Goal: Check status: Check status

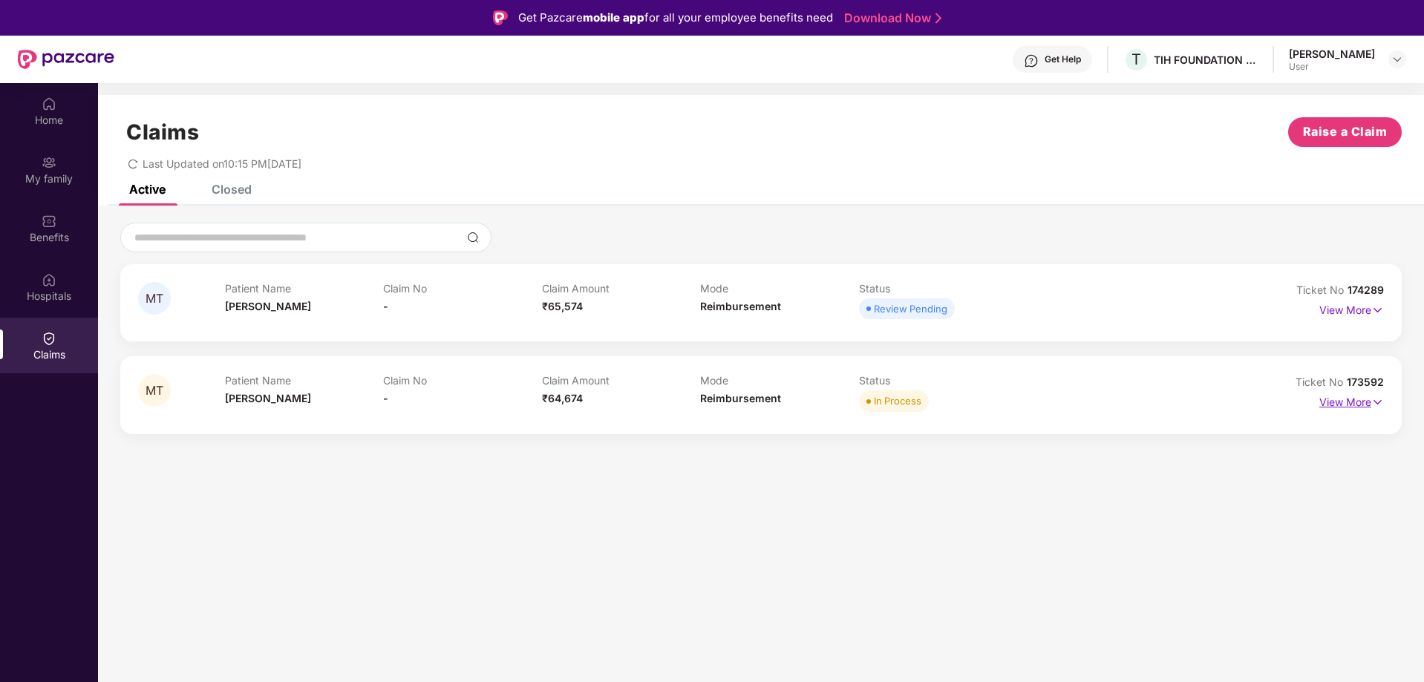
click at [1338, 405] on p "View More" at bounding box center [1352, 401] width 65 height 20
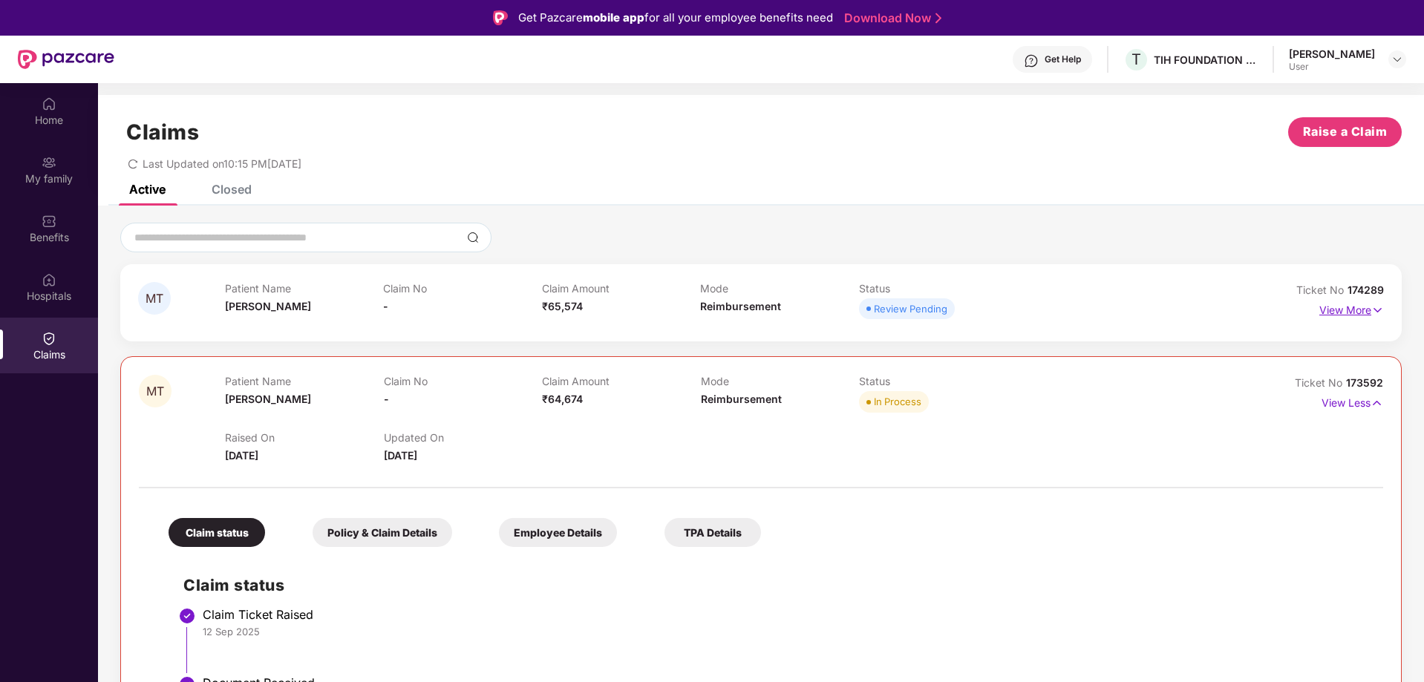
click at [1329, 308] on p "View More" at bounding box center [1352, 309] width 65 height 20
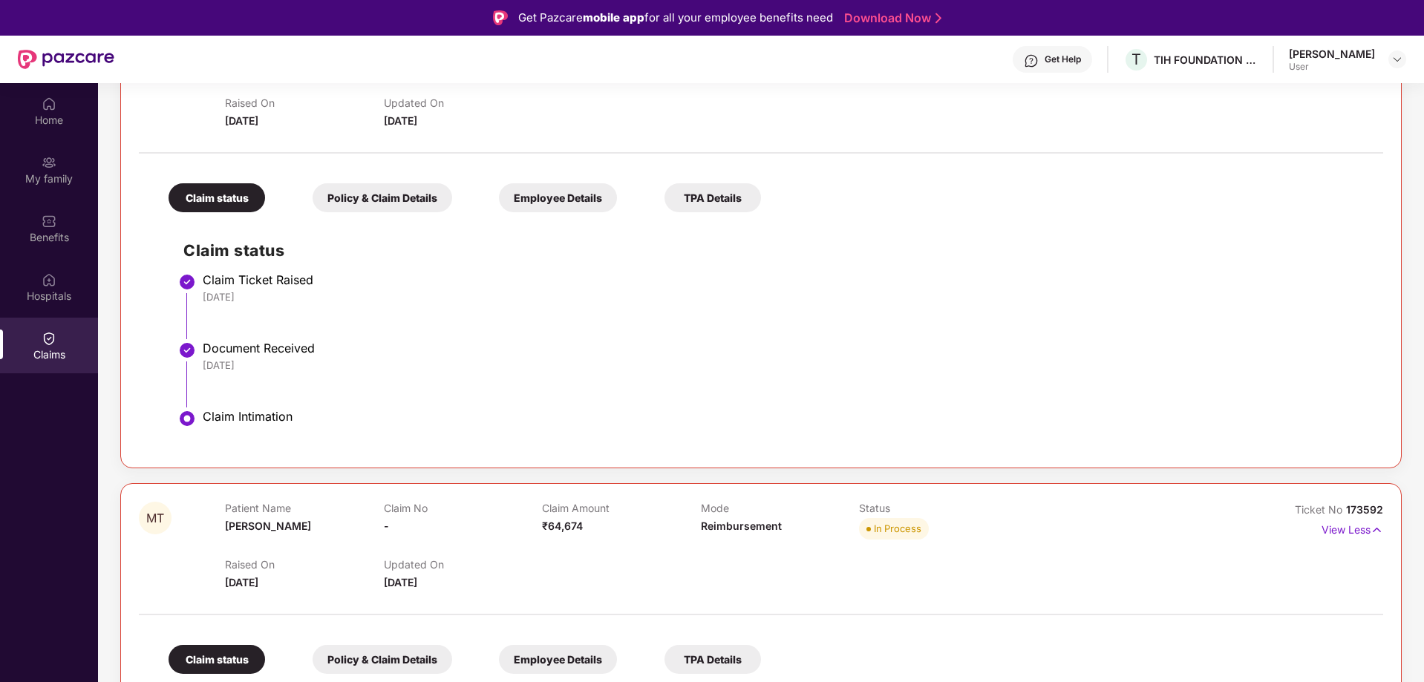
scroll to position [168, 0]
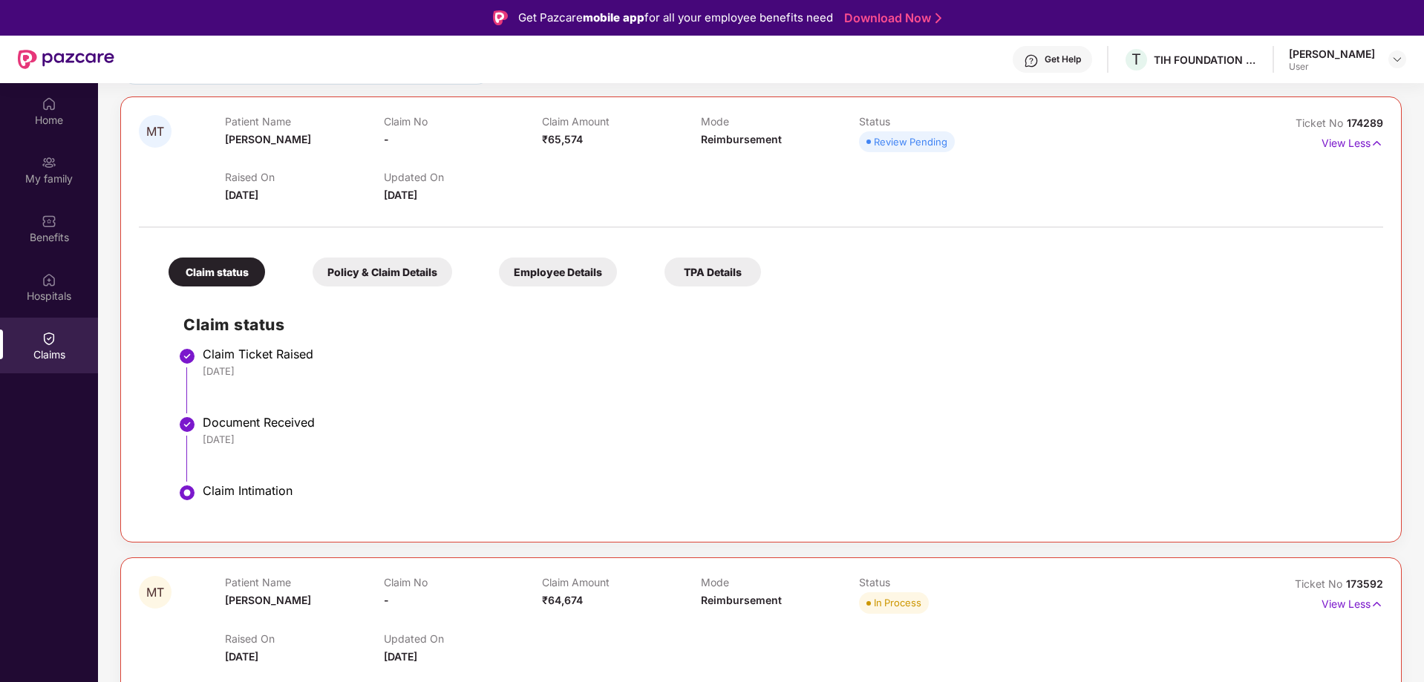
click at [560, 272] on div "Employee Details" at bounding box center [558, 272] width 118 height 29
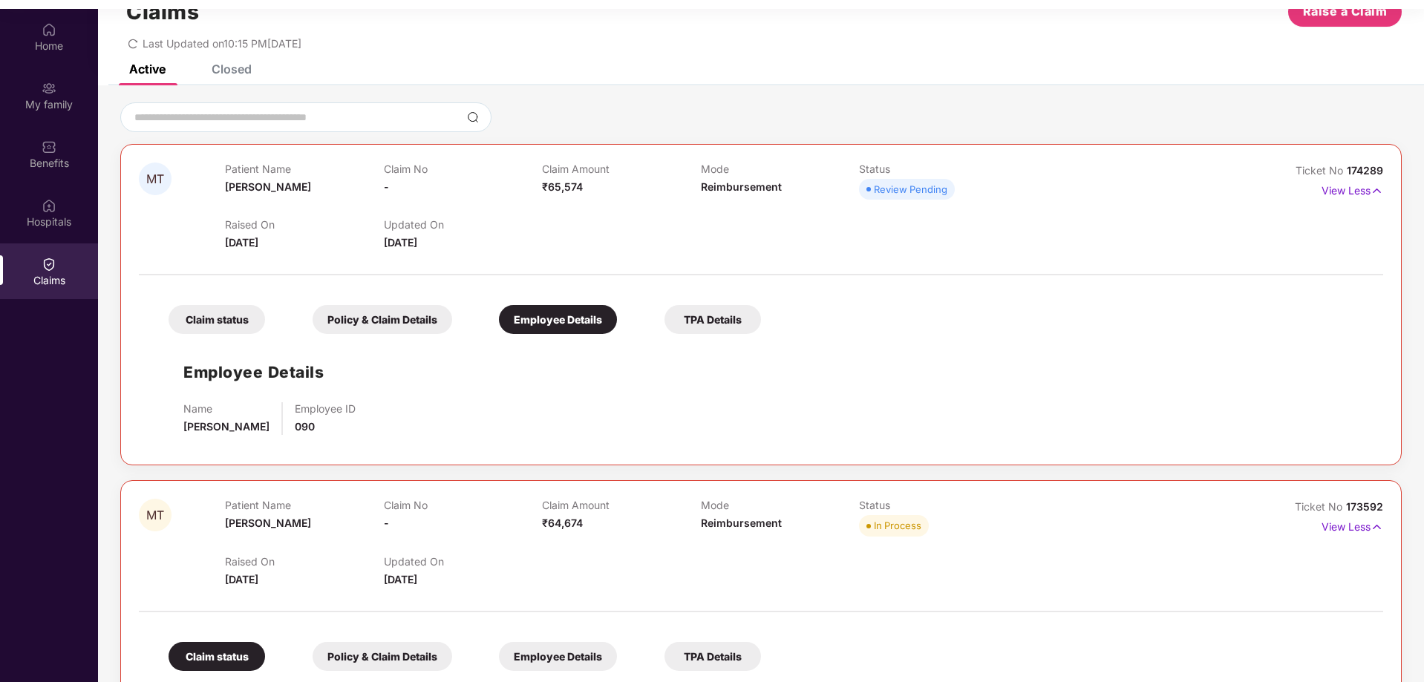
scroll to position [43, 0]
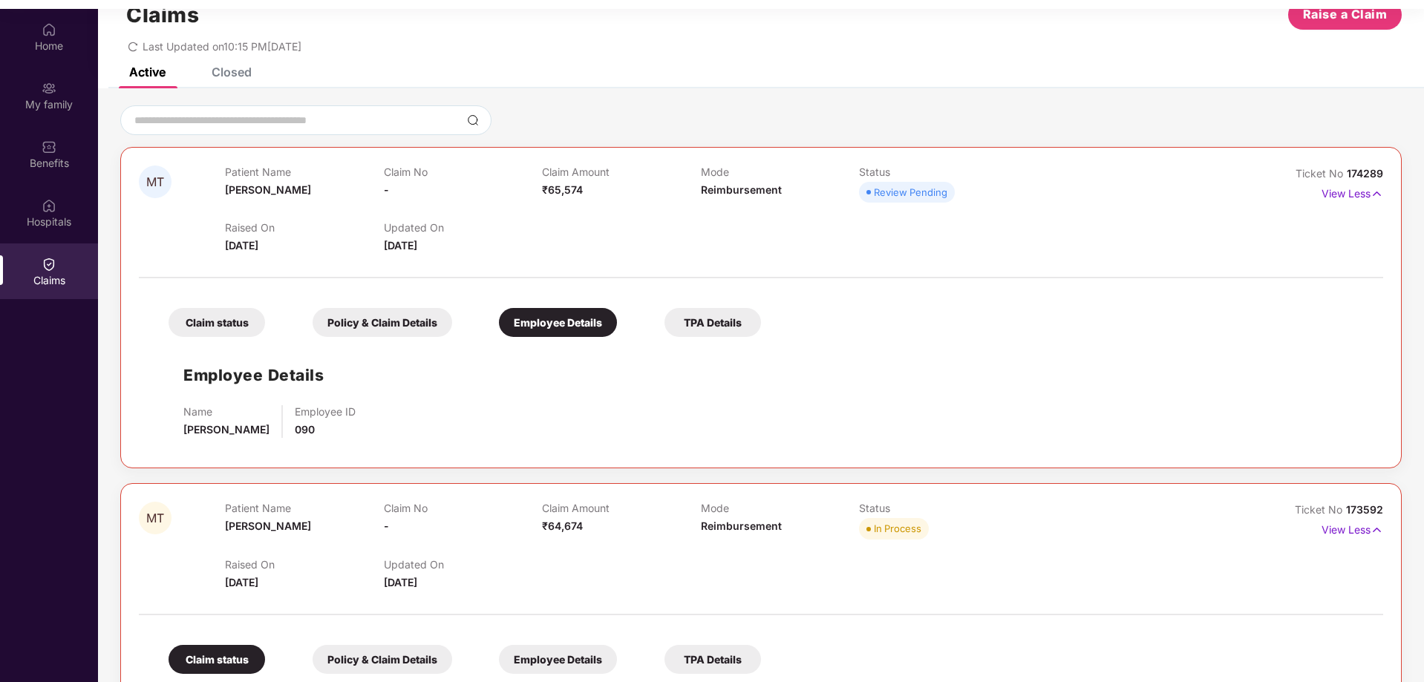
click at [419, 316] on div "Policy & Claim Details" at bounding box center [383, 322] width 140 height 29
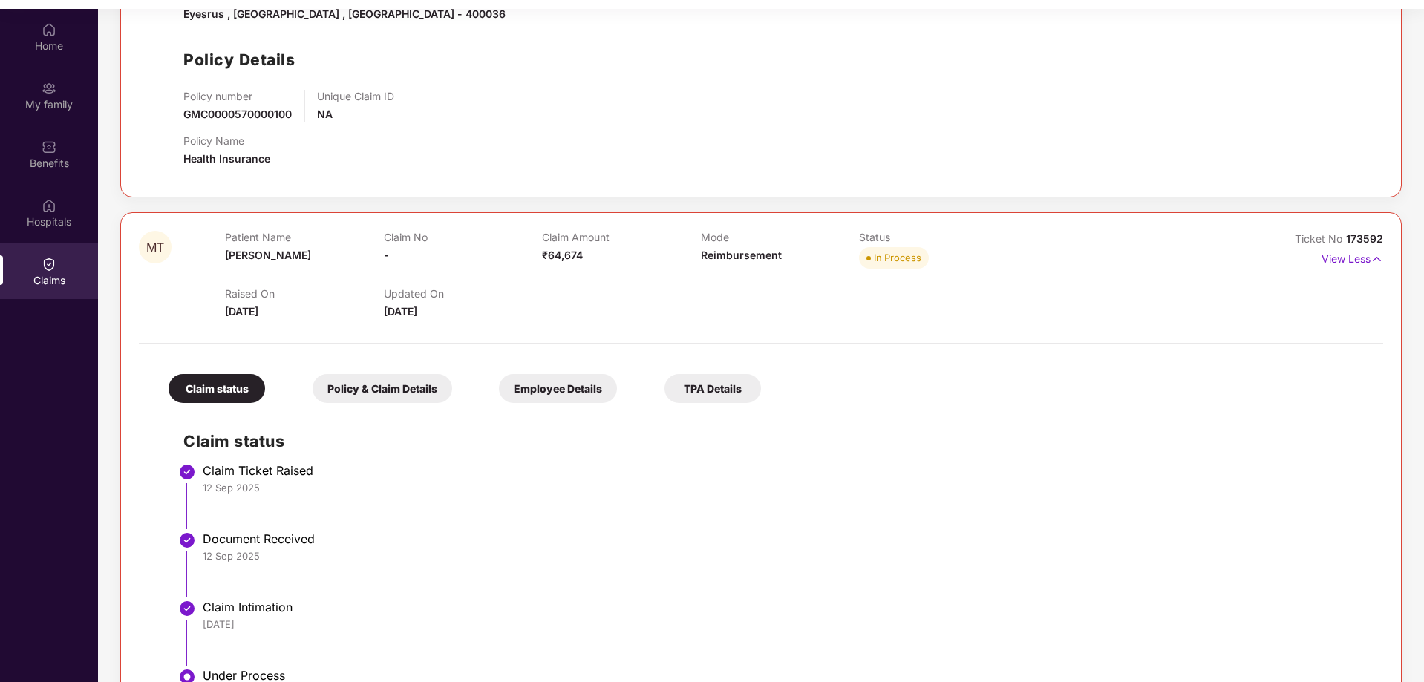
scroll to position [812, 0]
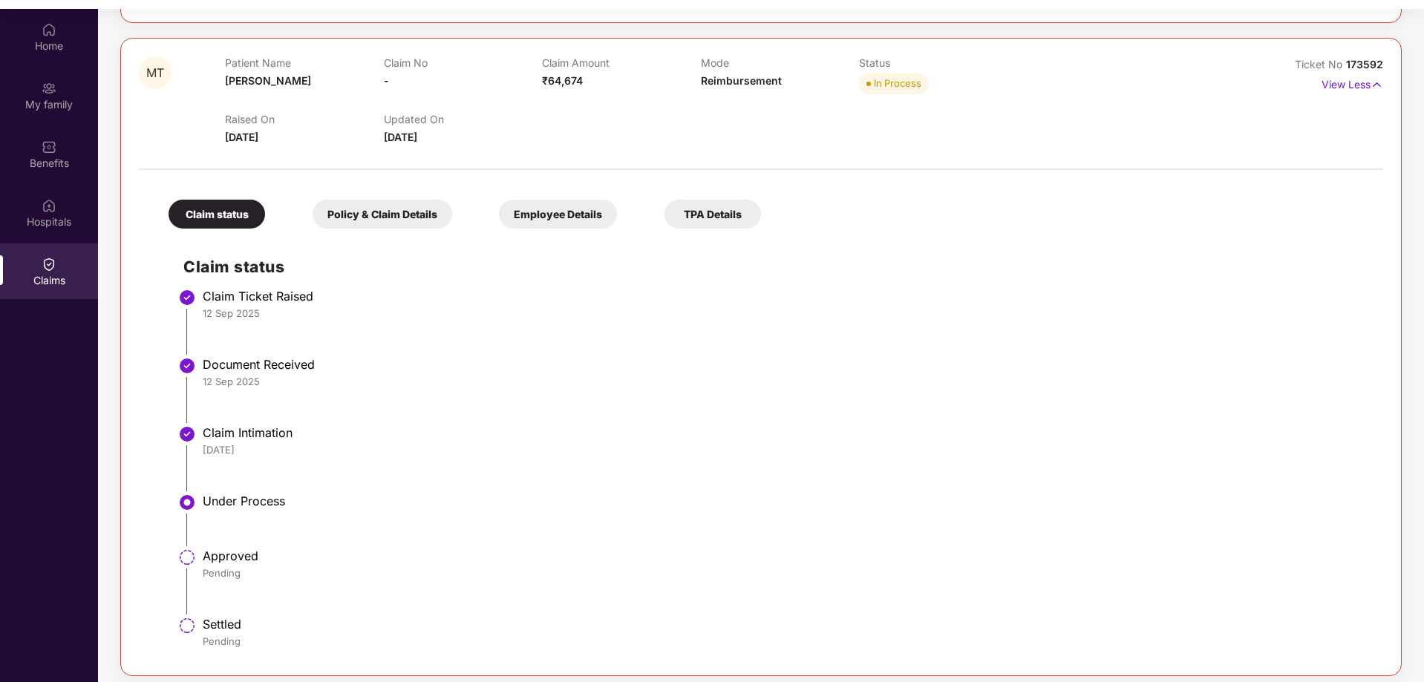
click at [417, 208] on div "Policy & Claim Details" at bounding box center [383, 214] width 140 height 29
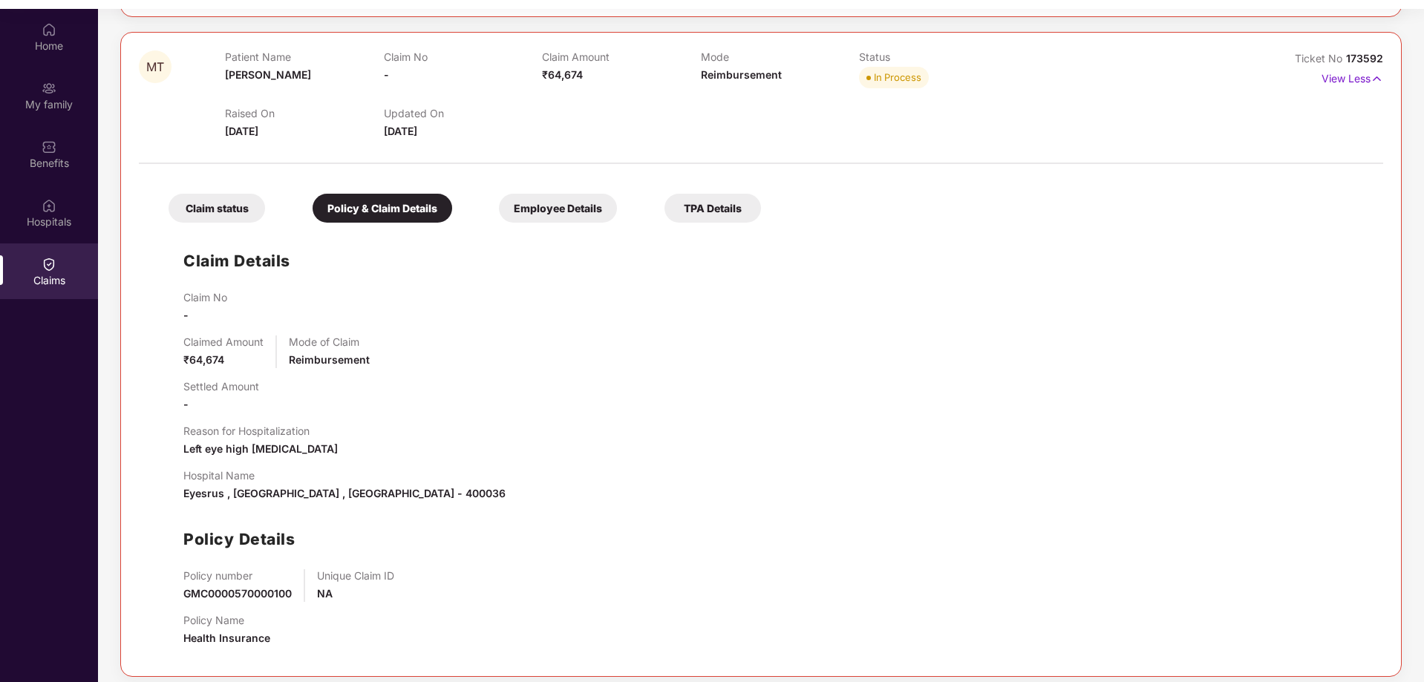
scroll to position [818, 0]
click at [1377, 76] on img at bounding box center [1377, 78] width 13 height 16
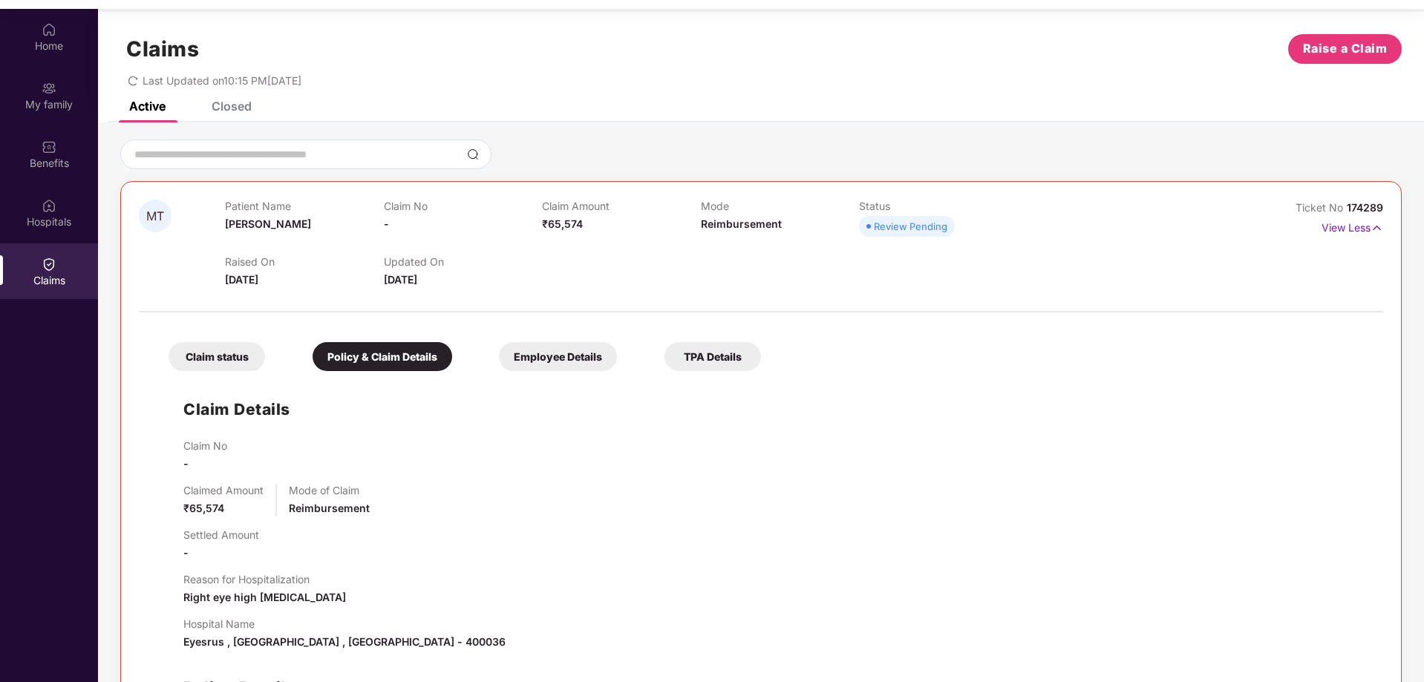
scroll to position [0, 0]
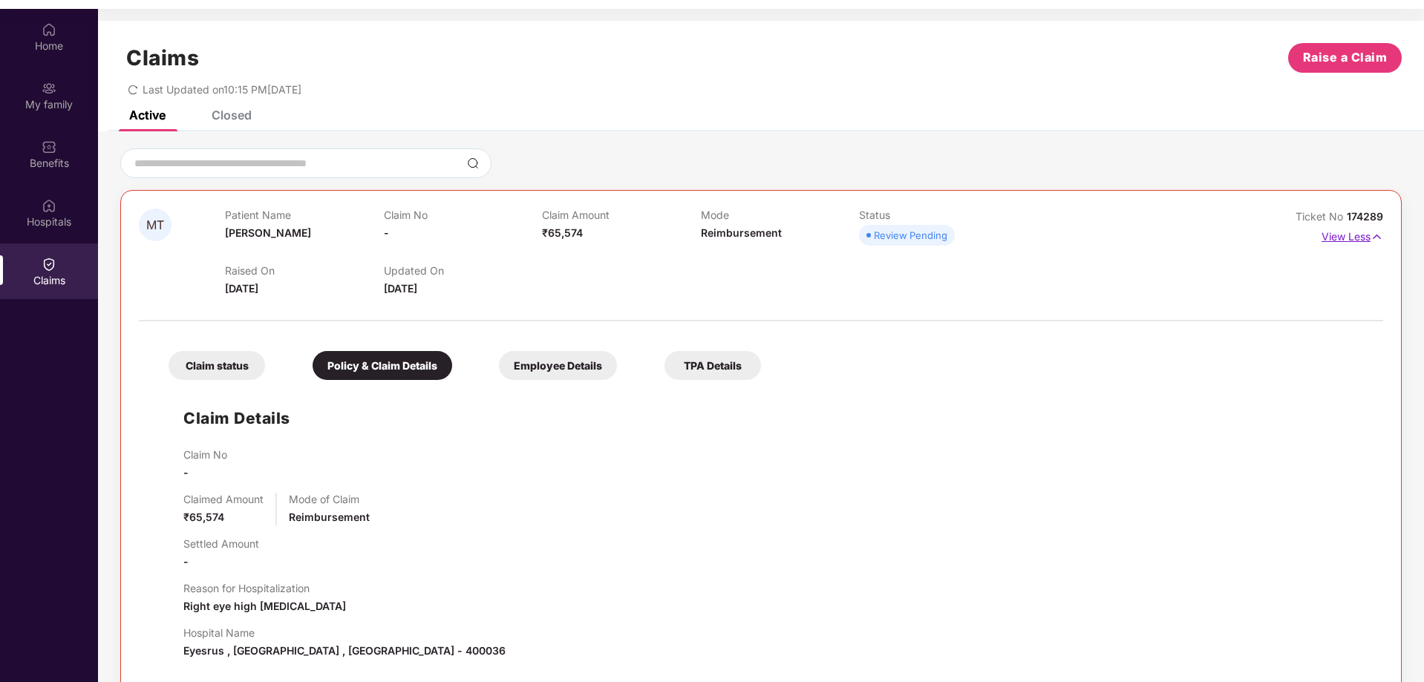
click at [1355, 241] on p "View Less" at bounding box center [1353, 235] width 62 height 20
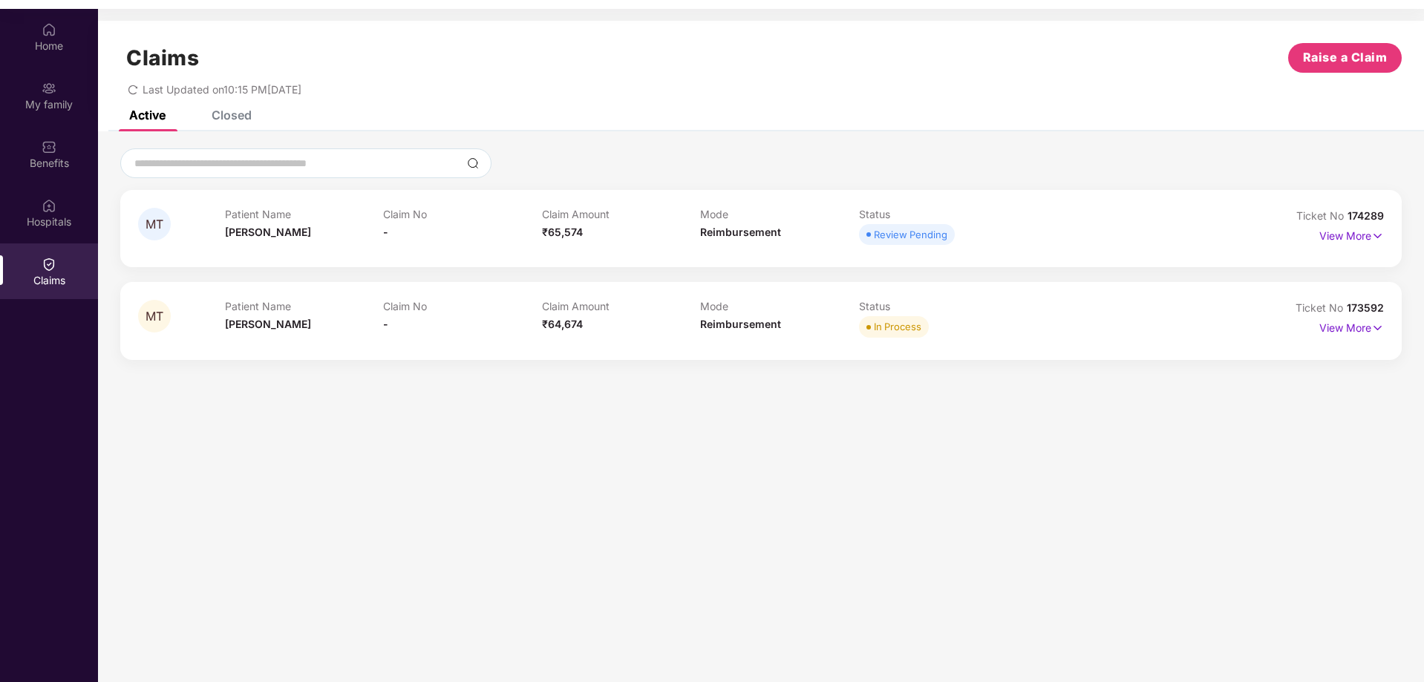
click at [246, 124] on div "Closed" at bounding box center [220, 115] width 62 height 33
click at [140, 119] on div "Active" at bounding box center [147, 115] width 36 height 15
